Goal: Find specific page/section: Find specific page/section

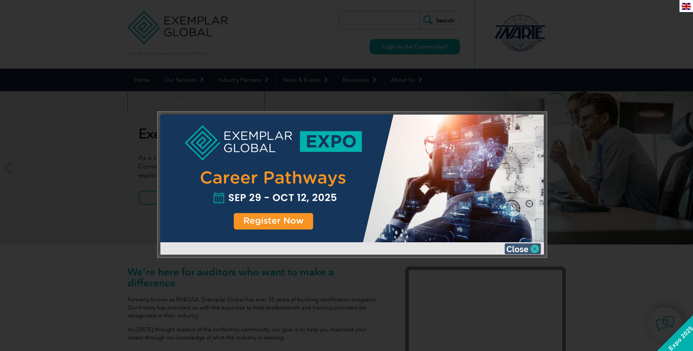
click at [516, 251] on img at bounding box center [522, 249] width 37 height 11
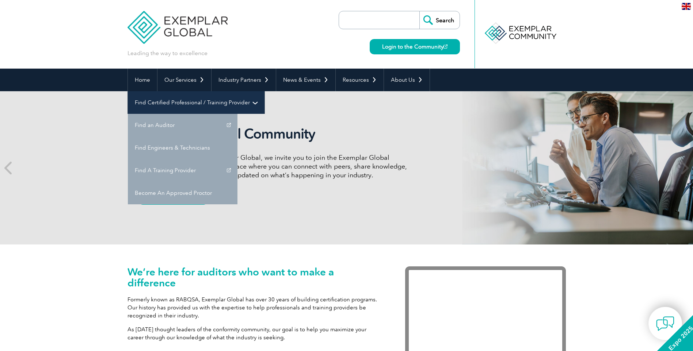
click at [264, 91] on link "Find Certified Professional / Training Provider" at bounding box center [196, 102] width 137 height 23
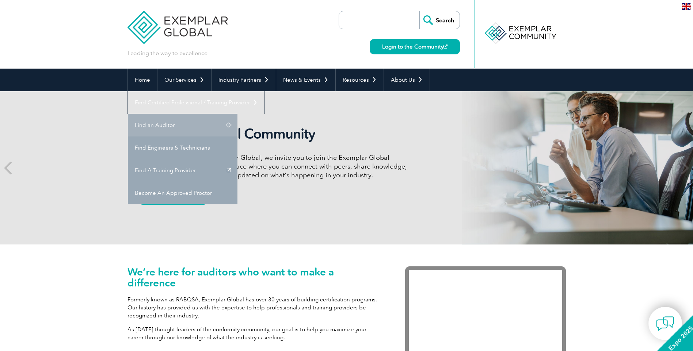
click at [237, 114] on link "Find an Auditor" at bounding box center [183, 125] width 110 height 23
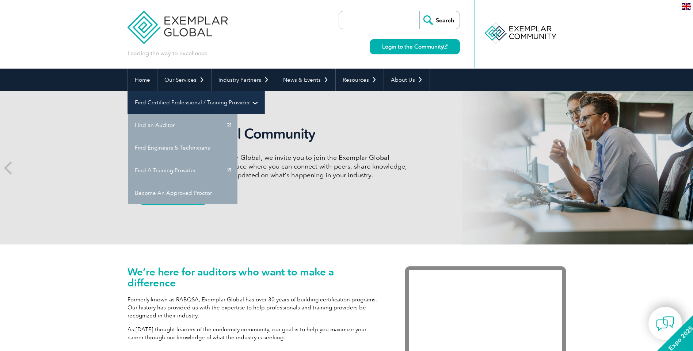
click at [264, 91] on link "Find Certified Professional / Training Provider" at bounding box center [196, 102] width 137 height 23
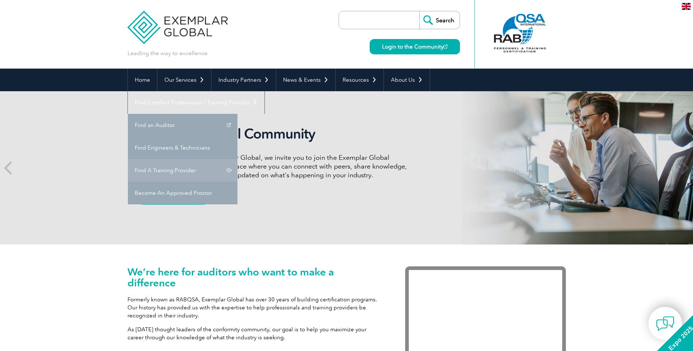
click at [237, 159] on link "Find A Training Provider" at bounding box center [183, 170] width 110 height 23
